Goal: Find specific page/section: Find specific page/section

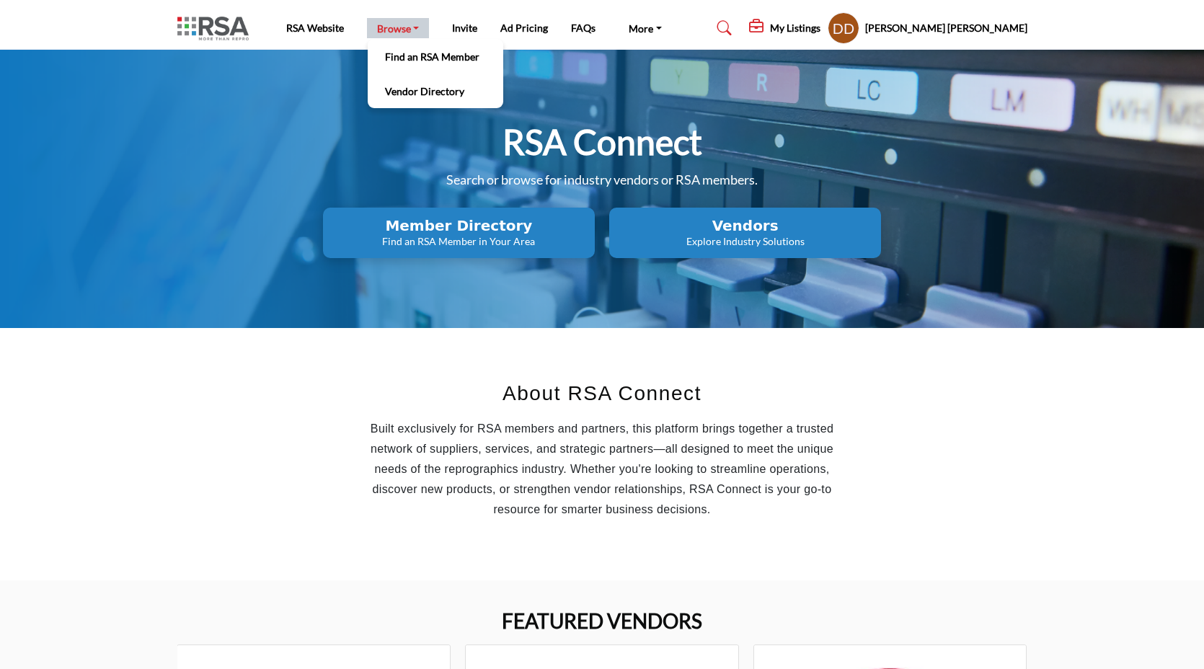
click at [410, 32] on link "Browse" at bounding box center [398, 28] width 63 height 20
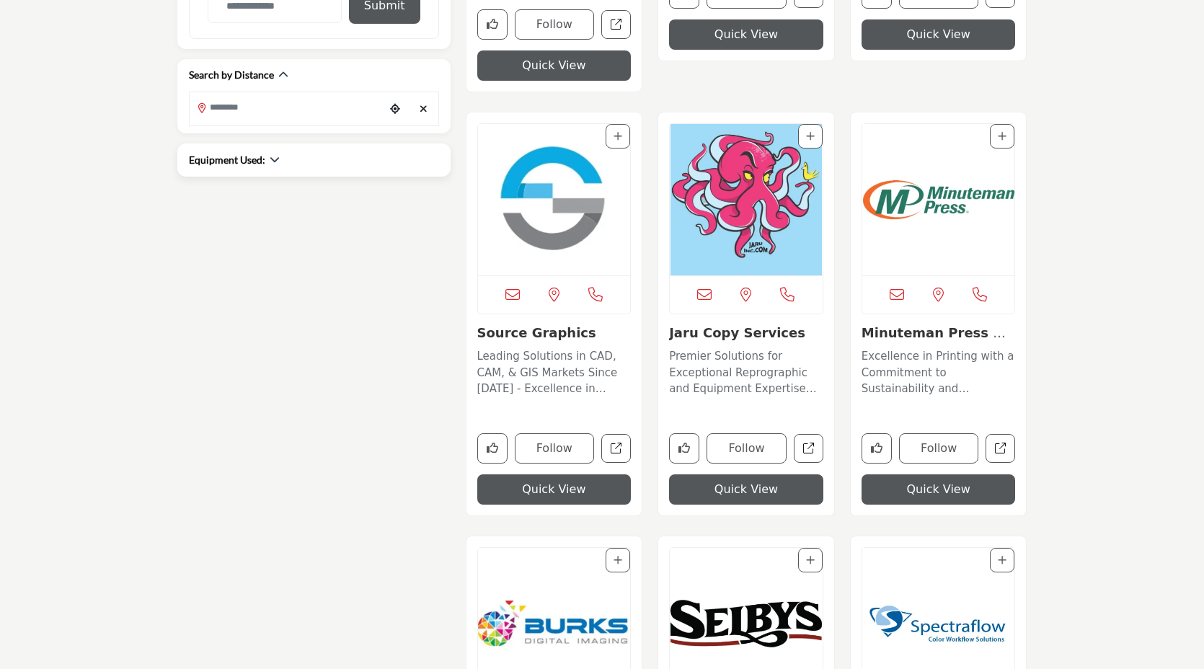
scroll to position [609, 0]
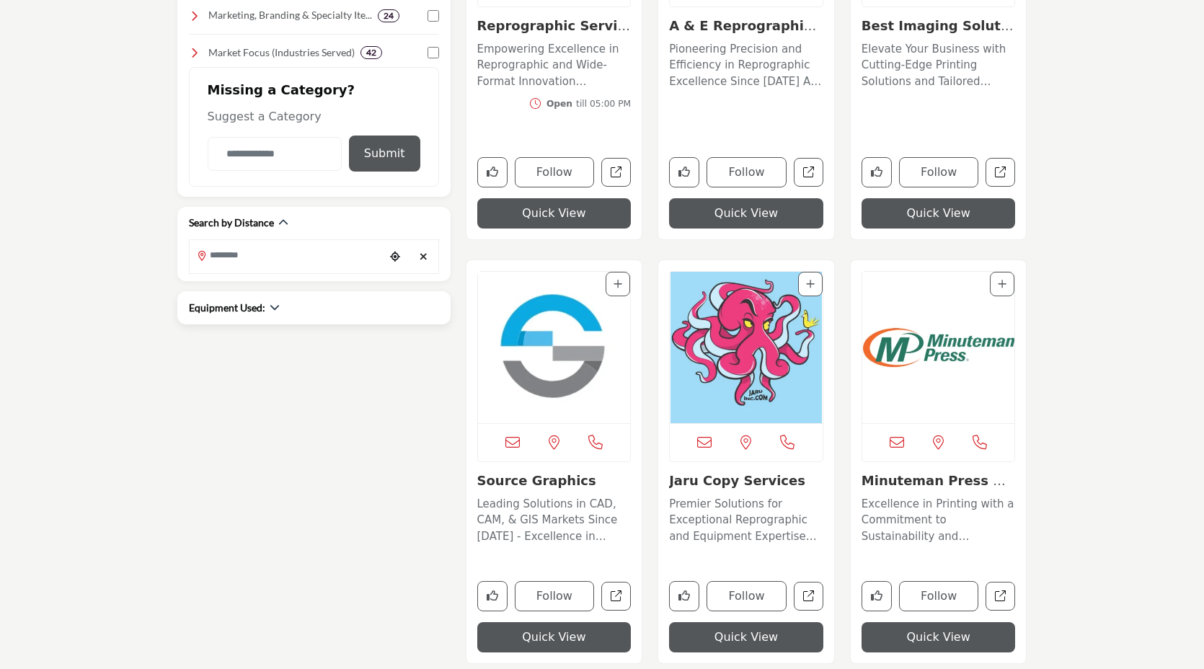
click at [267, 307] on div "Equipment Used:" at bounding box center [234, 307] width 91 height 15
click at [274, 307] on icon "button" at bounding box center [275, 307] width 10 height 10
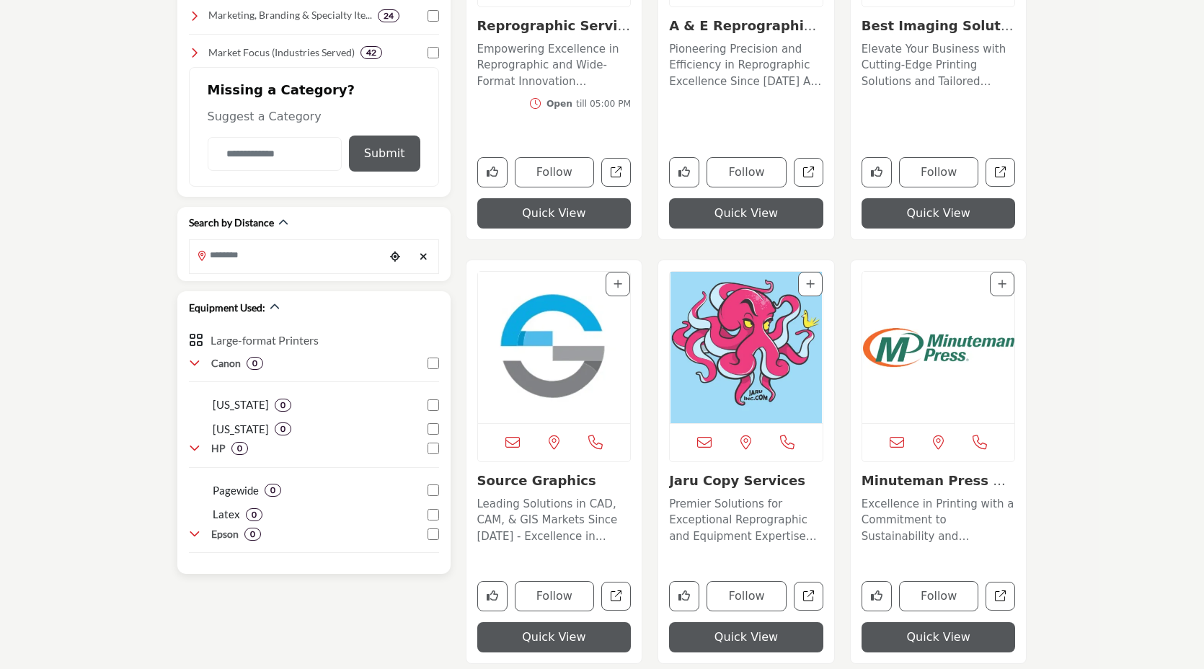
click at [195, 368] on icon at bounding box center [195, 363] width 12 height 12
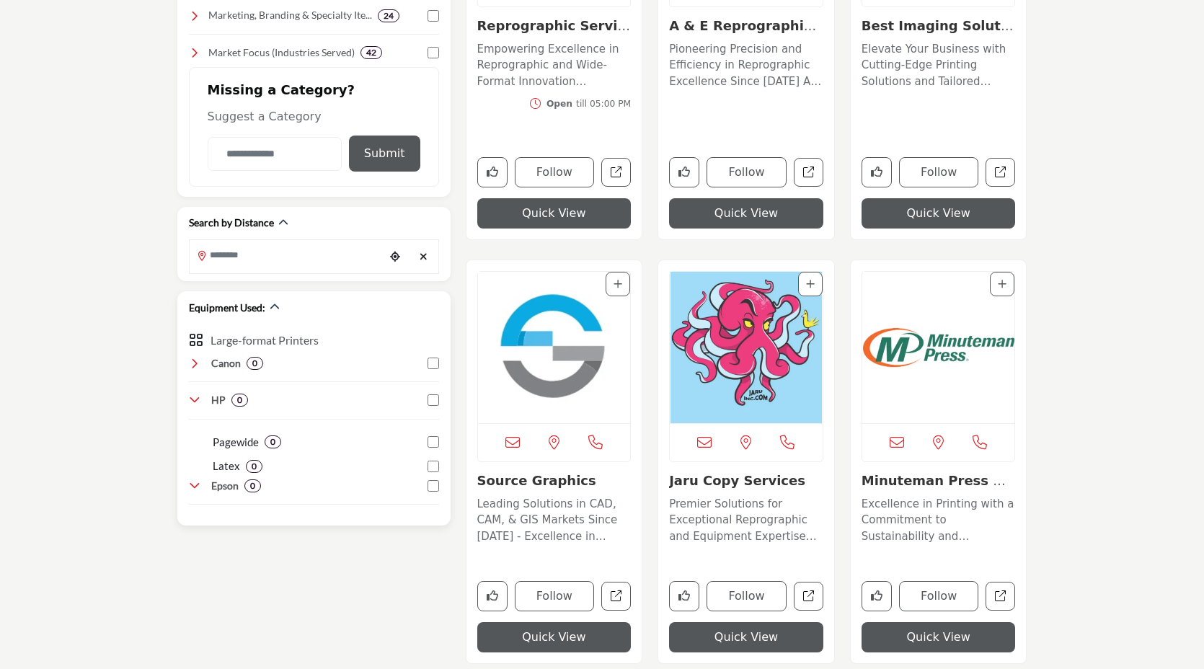
click at [195, 388] on div "Large-format Printers Canon 0" at bounding box center [314, 420] width 250 height 192
click at [197, 403] on icon at bounding box center [195, 400] width 12 height 12
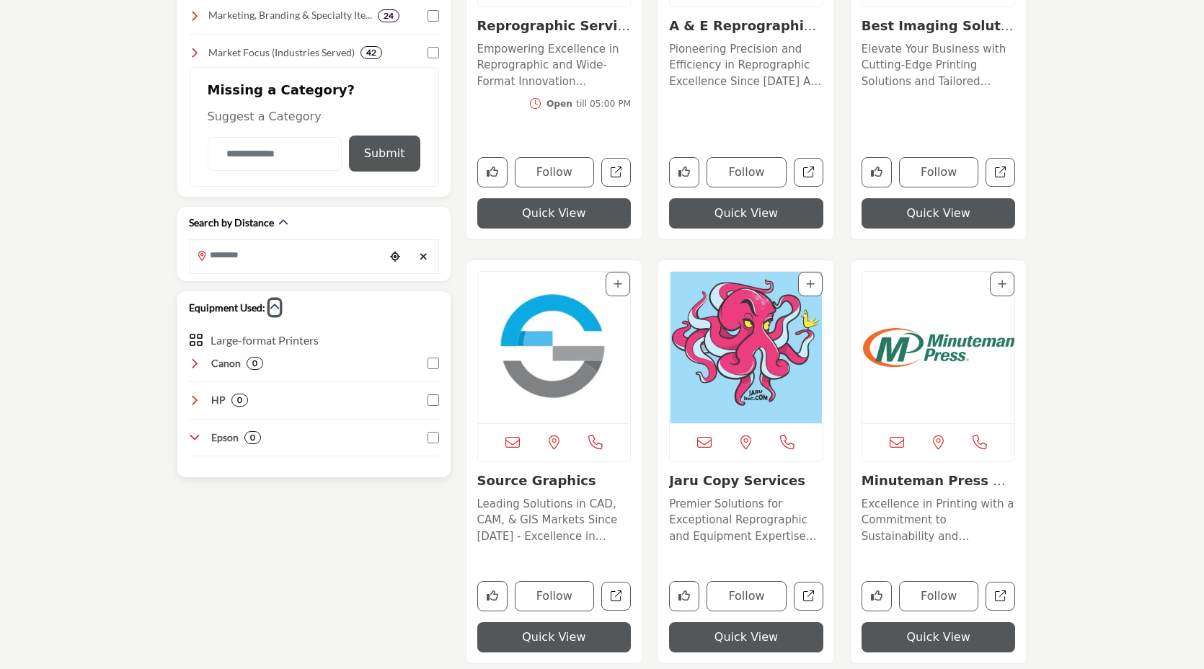
click at [275, 309] on icon "button" at bounding box center [275, 307] width 10 height 10
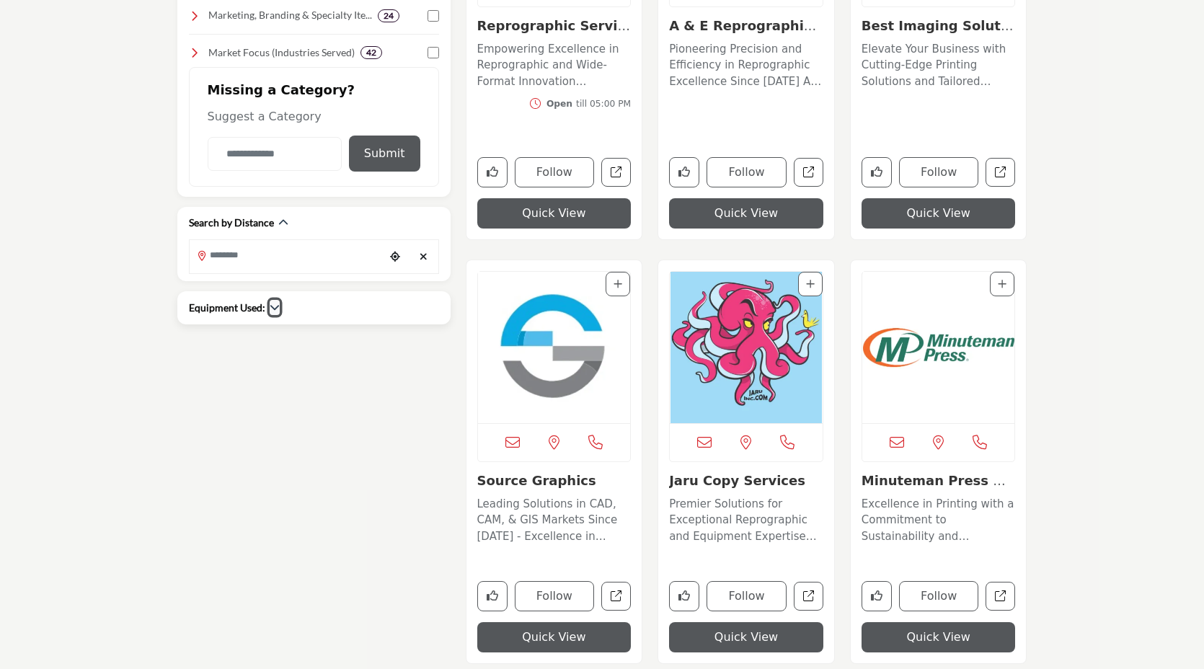
click at [275, 309] on icon "button" at bounding box center [275, 307] width 10 height 10
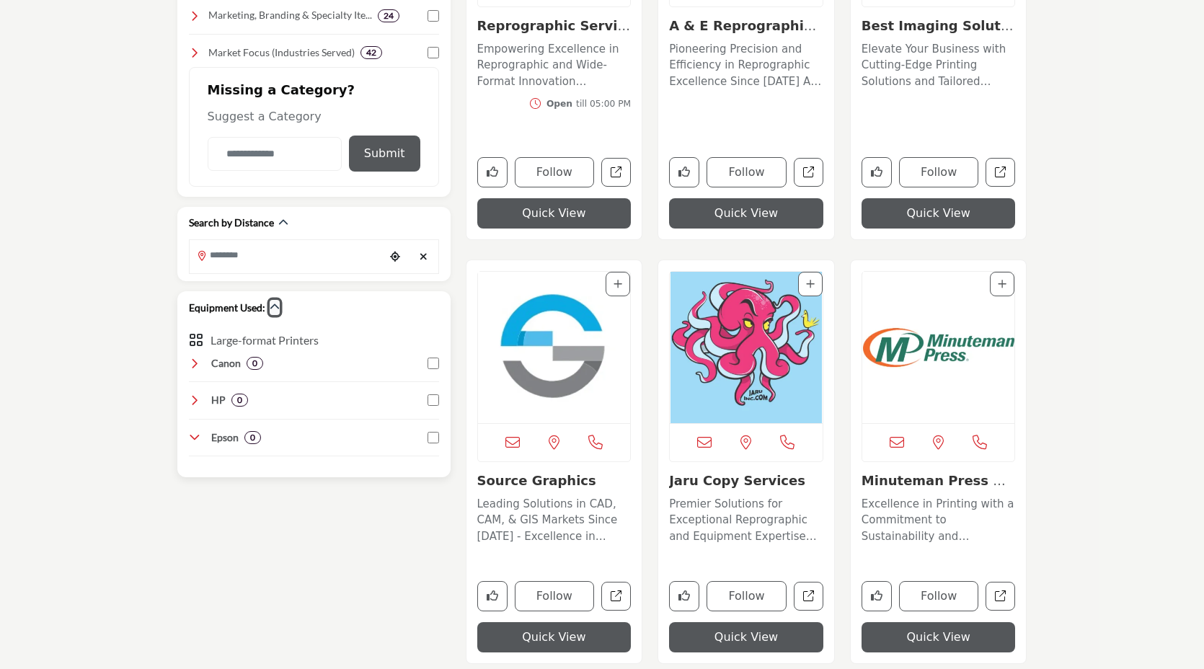
click at [275, 309] on icon "button" at bounding box center [275, 307] width 10 height 10
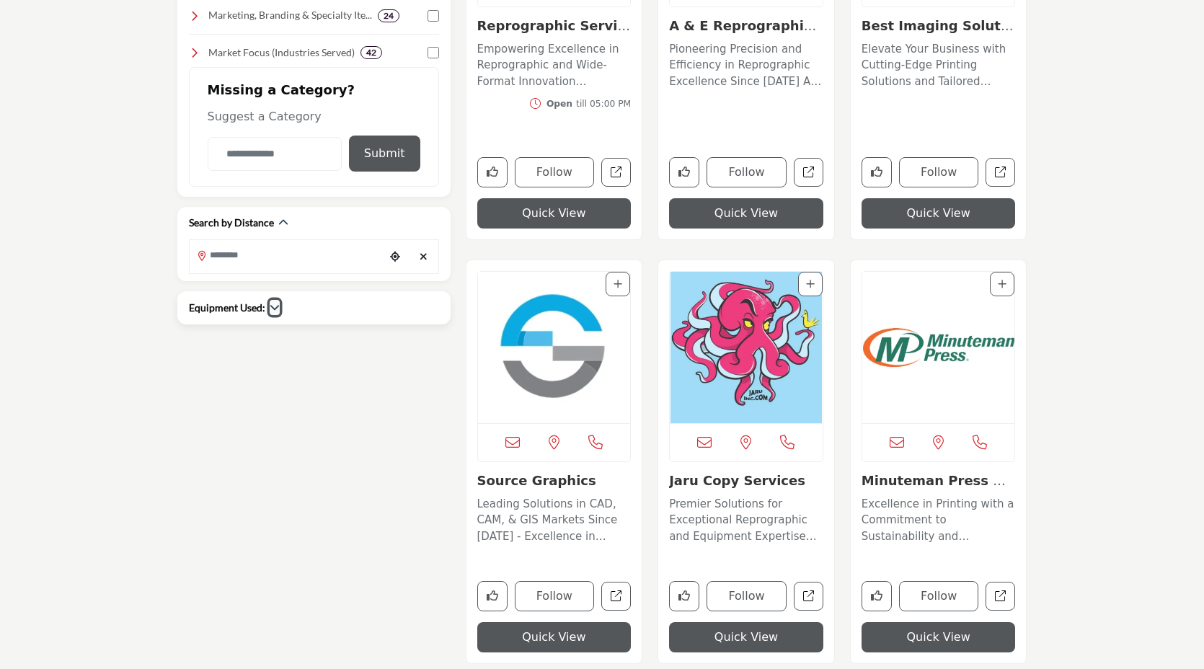
click at [275, 309] on icon "button" at bounding box center [275, 307] width 10 height 10
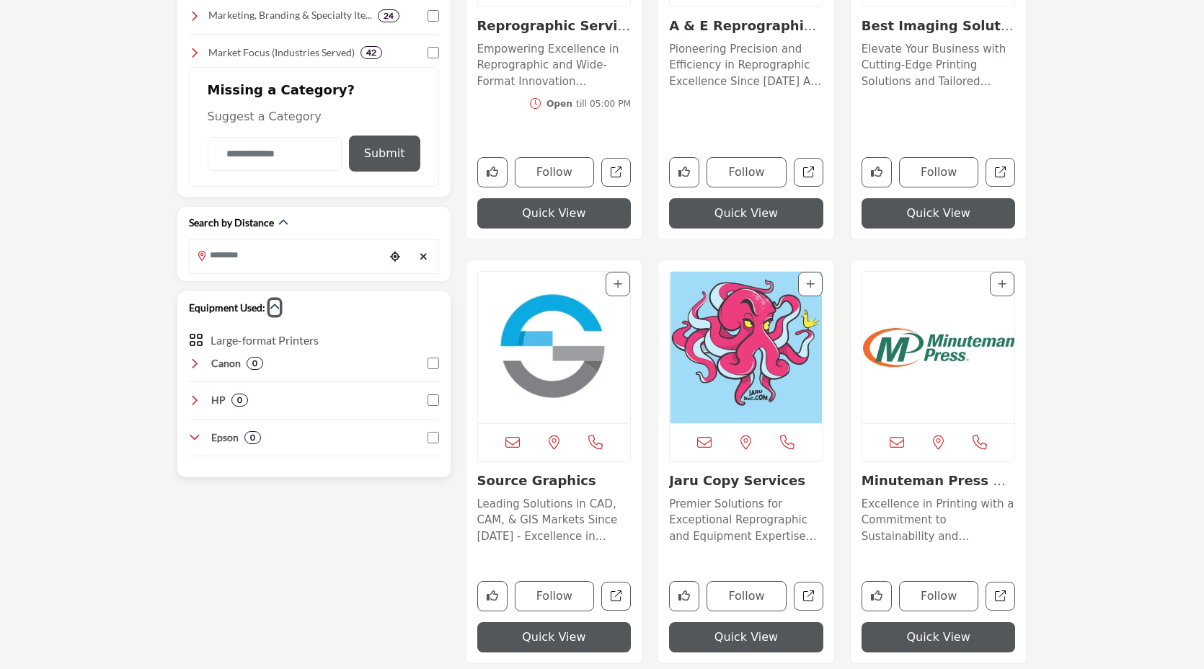
click at [275, 311] on icon "button" at bounding box center [275, 307] width 10 height 10
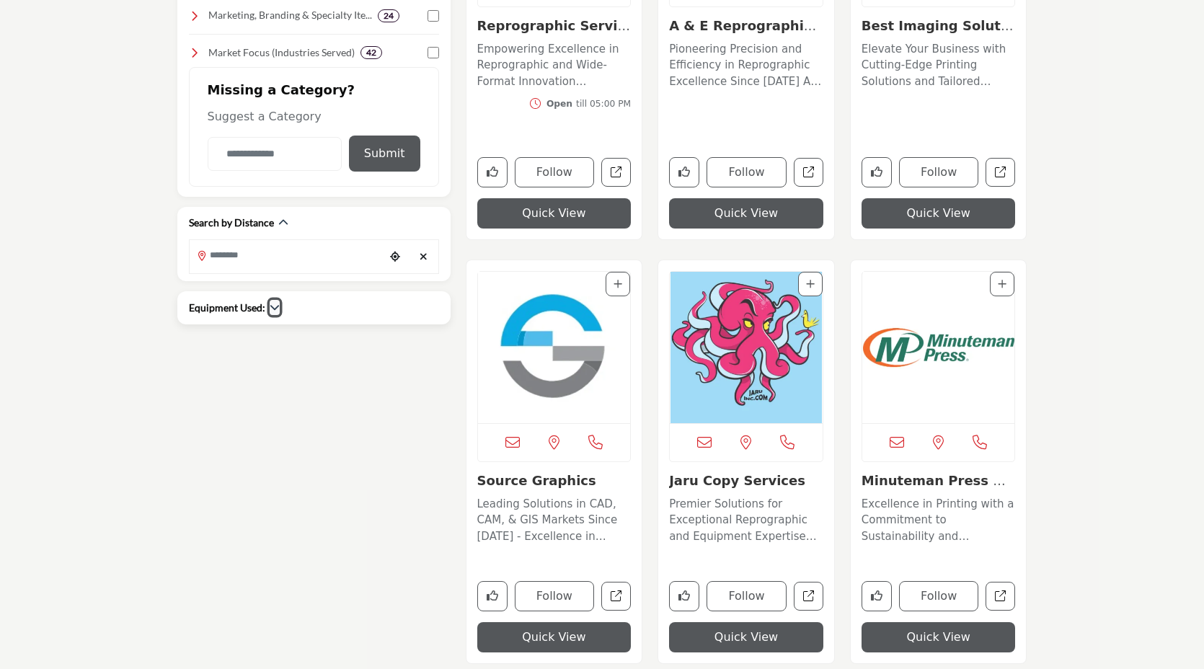
click at [275, 311] on icon "button" at bounding box center [275, 307] width 10 height 10
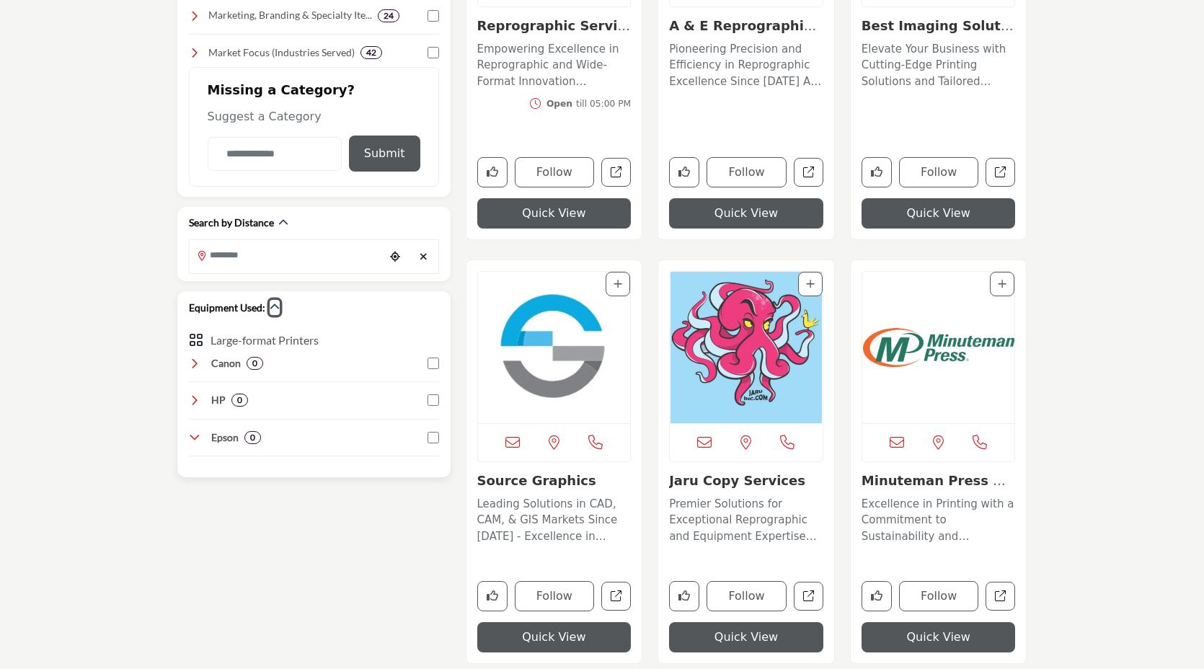
click at [276, 312] on button "button" at bounding box center [275, 307] width 10 height 15
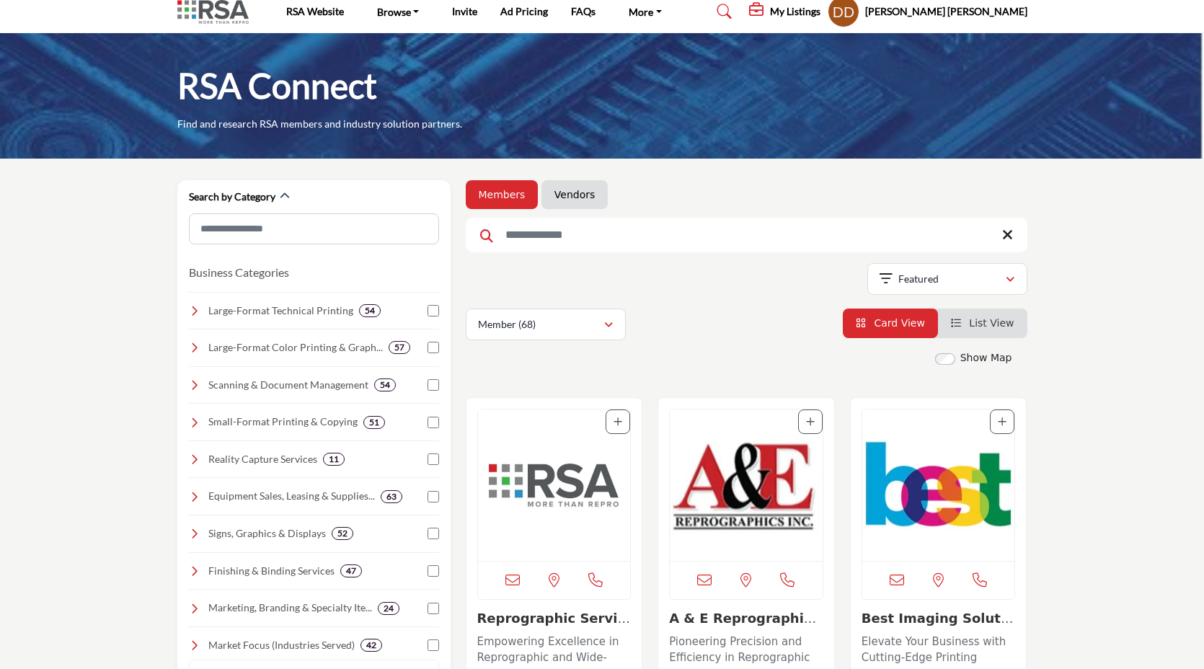
scroll to position [0, 0]
